Goal: Task Accomplishment & Management: Manage account settings

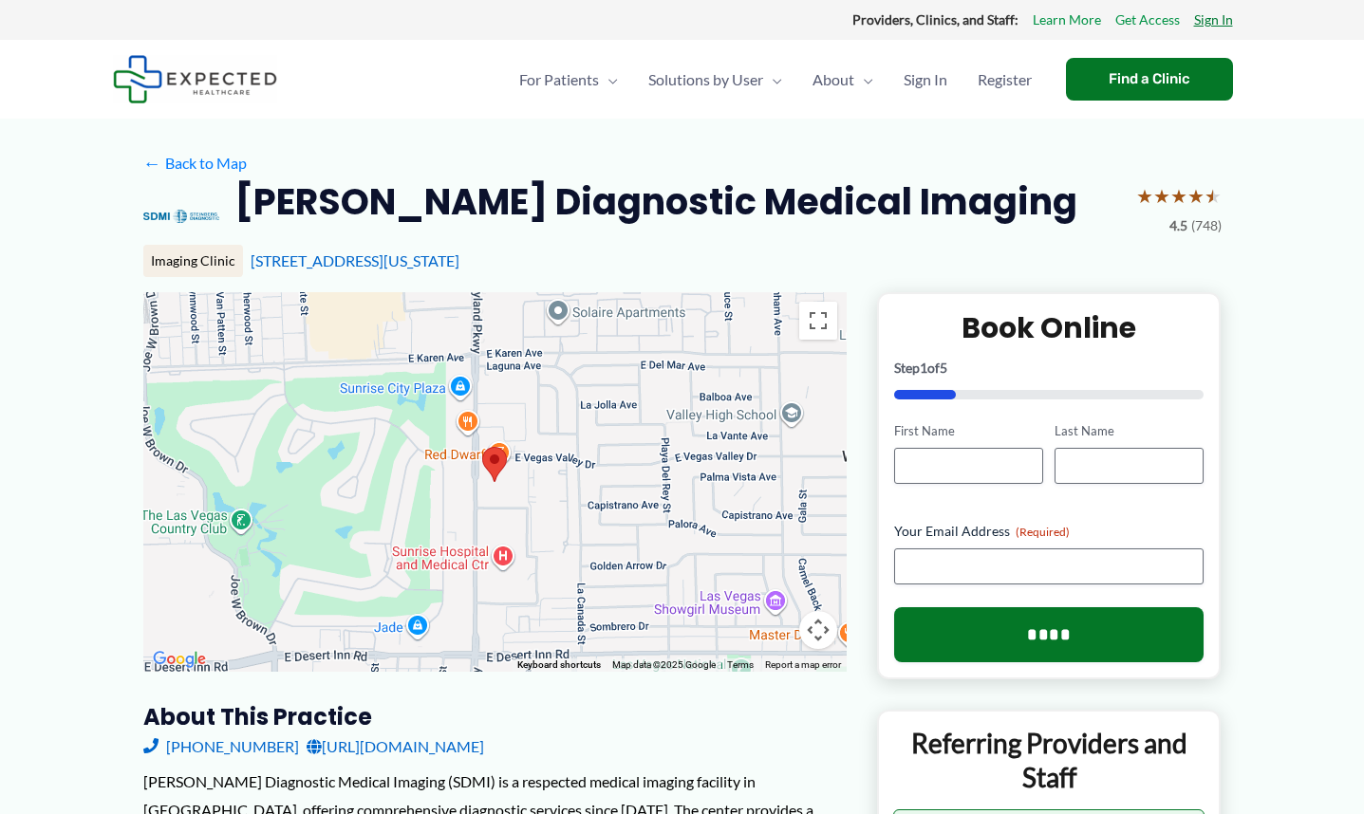
click at [1202, 19] on link "Sign In" at bounding box center [1213, 20] width 39 height 25
click at [171, 219] on img at bounding box center [181, 216] width 76 height 76
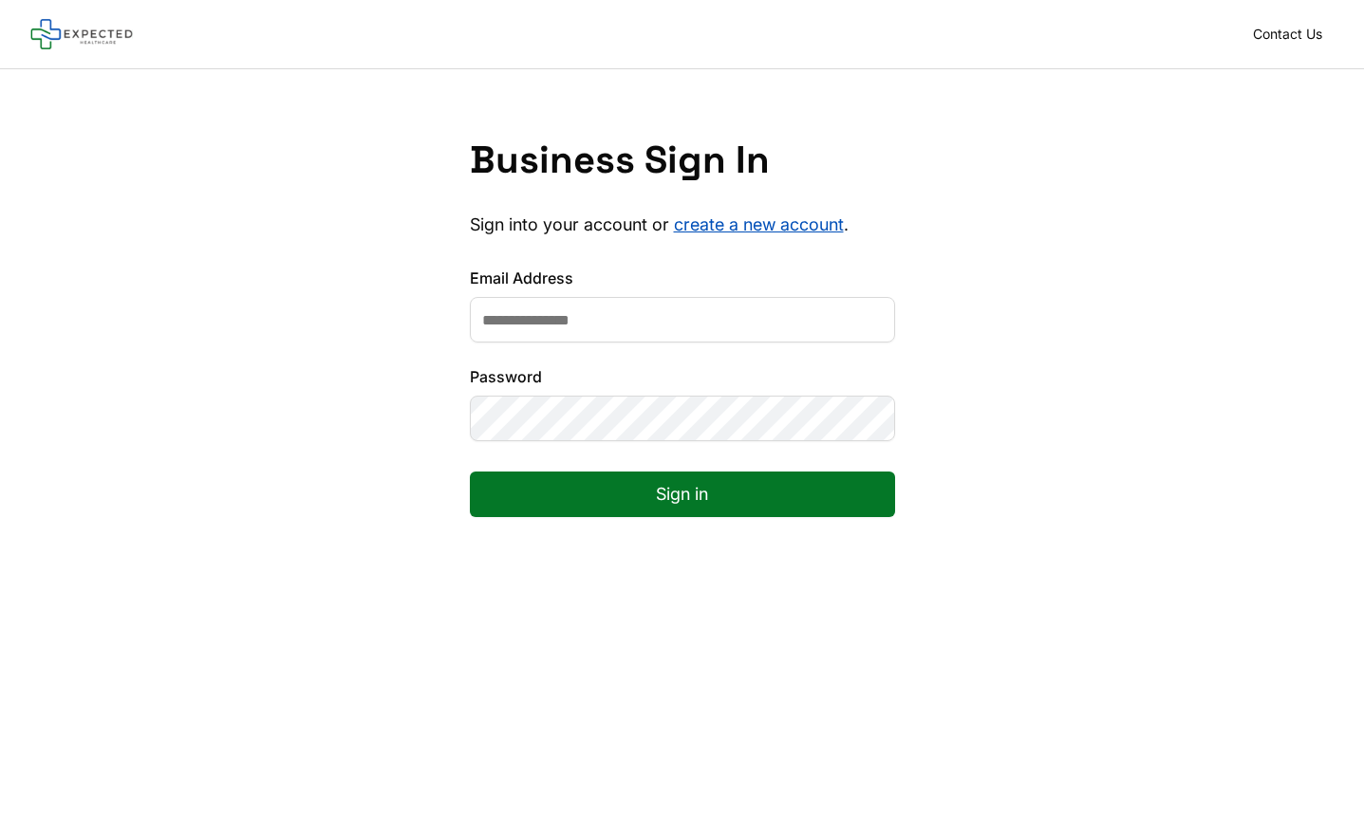
click at [563, 314] on input "Email Address" at bounding box center [682, 320] width 425 height 46
type input "**********"
